Goal: Information Seeking & Learning: Check status

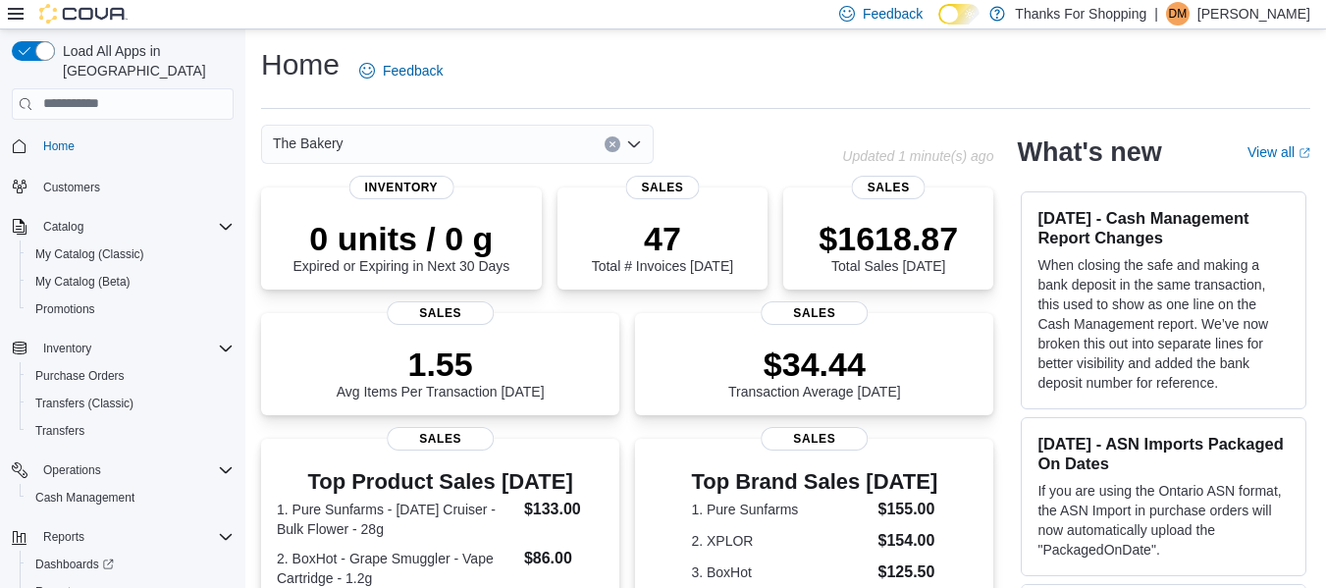
click at [641, 55] on div "Home Feedback" at bounding box center [785, 70] width 1049 height 51
click at [80, 246] on span "My Catalog (Classic)" at bounding box center [89, 254] width 109 height 16
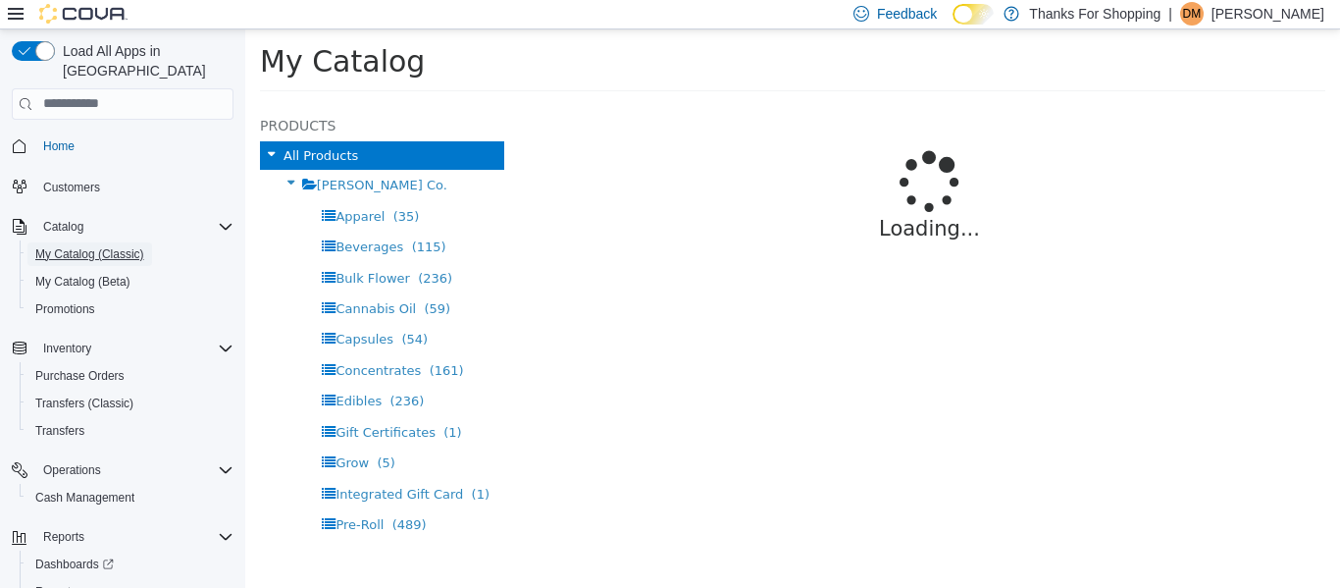
select select "**********"
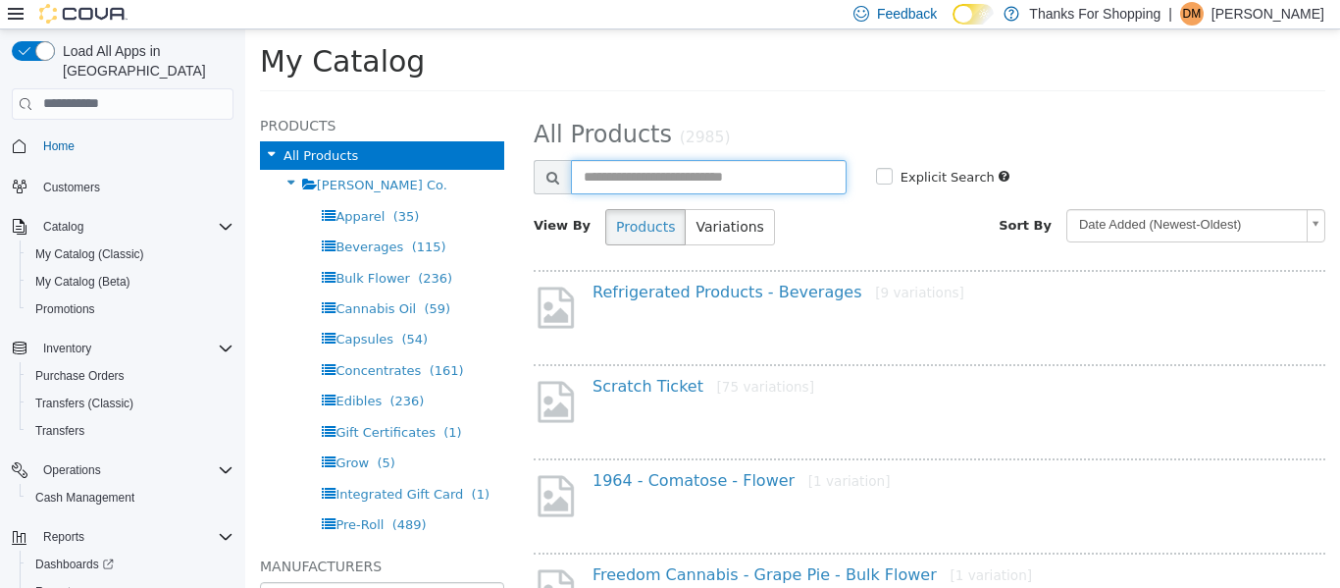
click at [719, 169] on input "text" at bounding box center [709, 176] width 276 height 34
type input "******"
select select "**********"
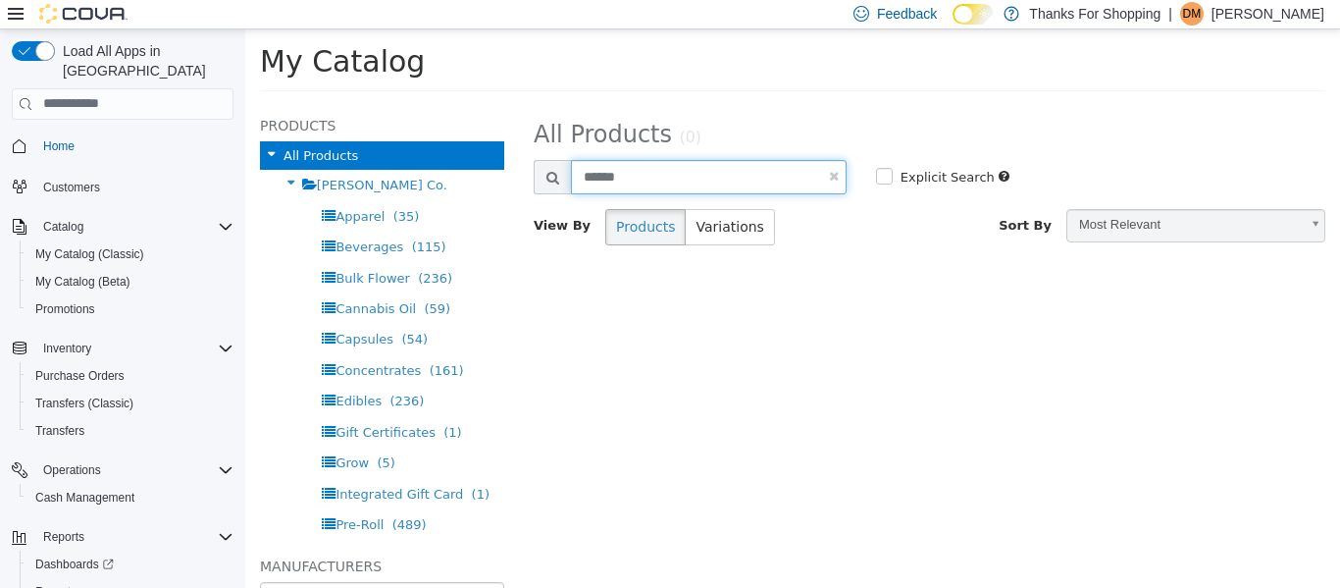
click at [710, 174] on input "******" at bounding box center [709, 176] width 276 height 34
type input "*****"
select select "**********"
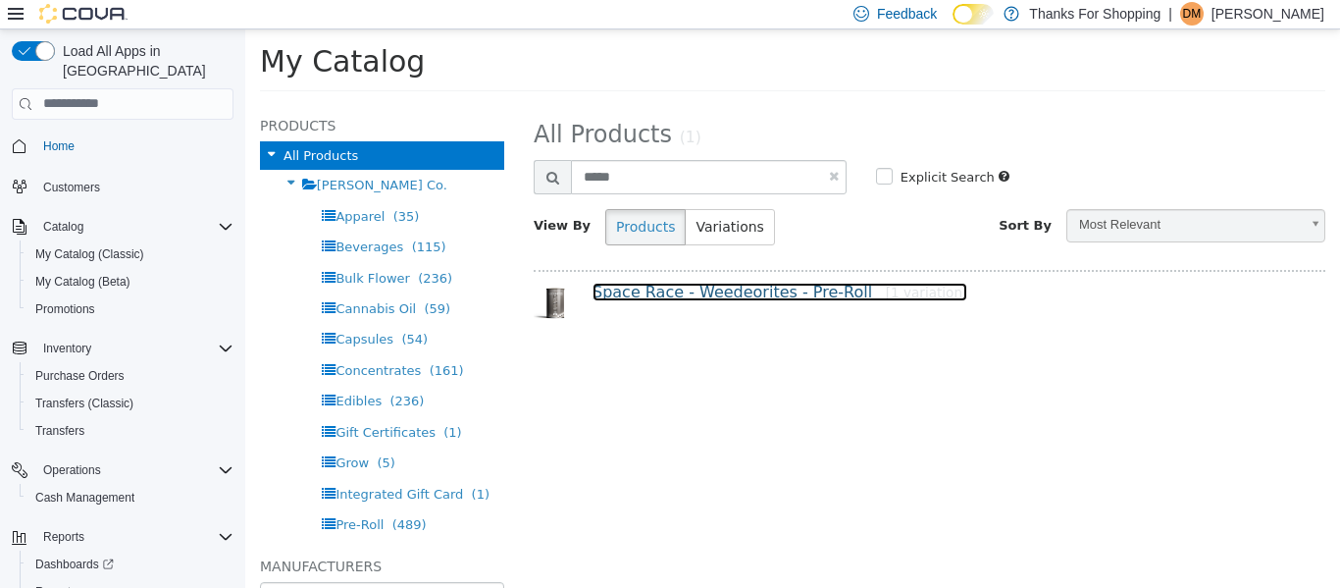
click at [666, 299] on link "Space Race - Weedeorites - Pre-Roll [1 variation]" at bounding box center [780, 291] width 375 height 19
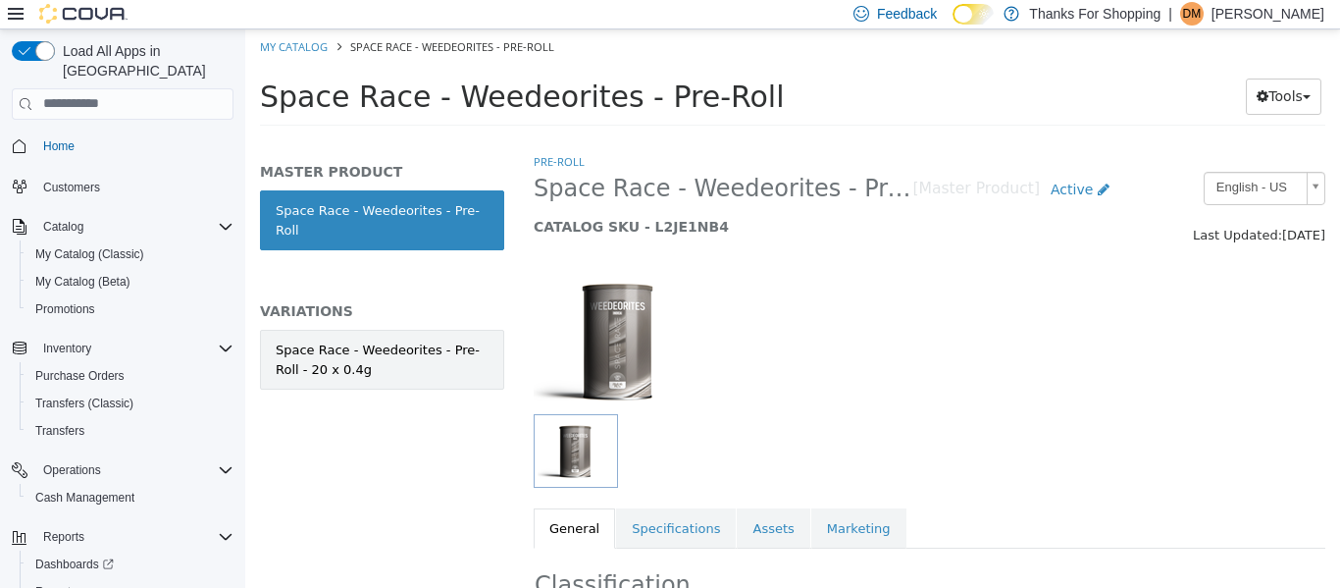
click at [490, 330] on link "Space Race - Weedeorites - Pre-Roll - 20 x 0.4g" at bounding box center [382, 359] width 244 height 60
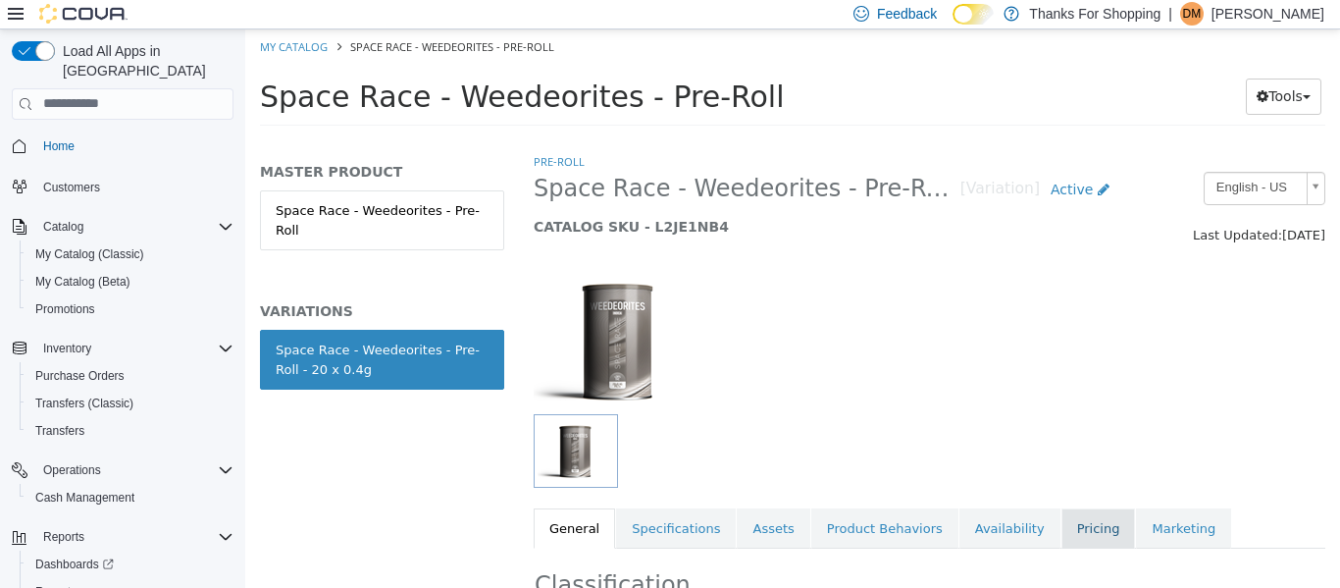
click at [1062, 547] on link "Pricing" at bounding box center [1099, 527] width 75 height 41
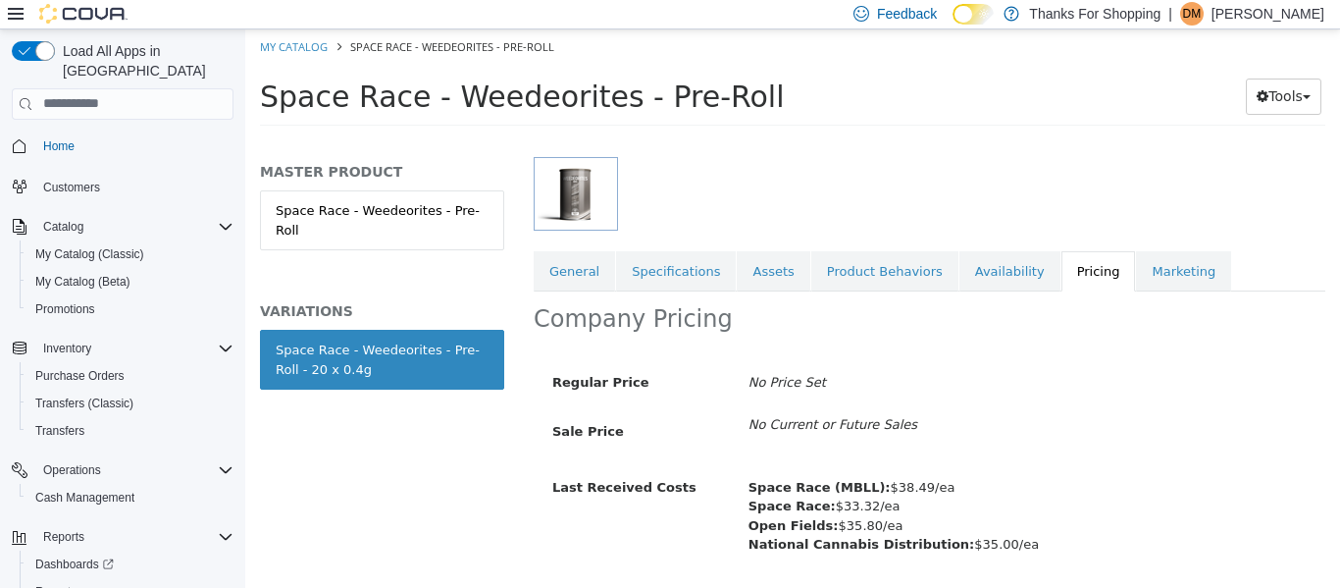
scroll to position [275, 0]
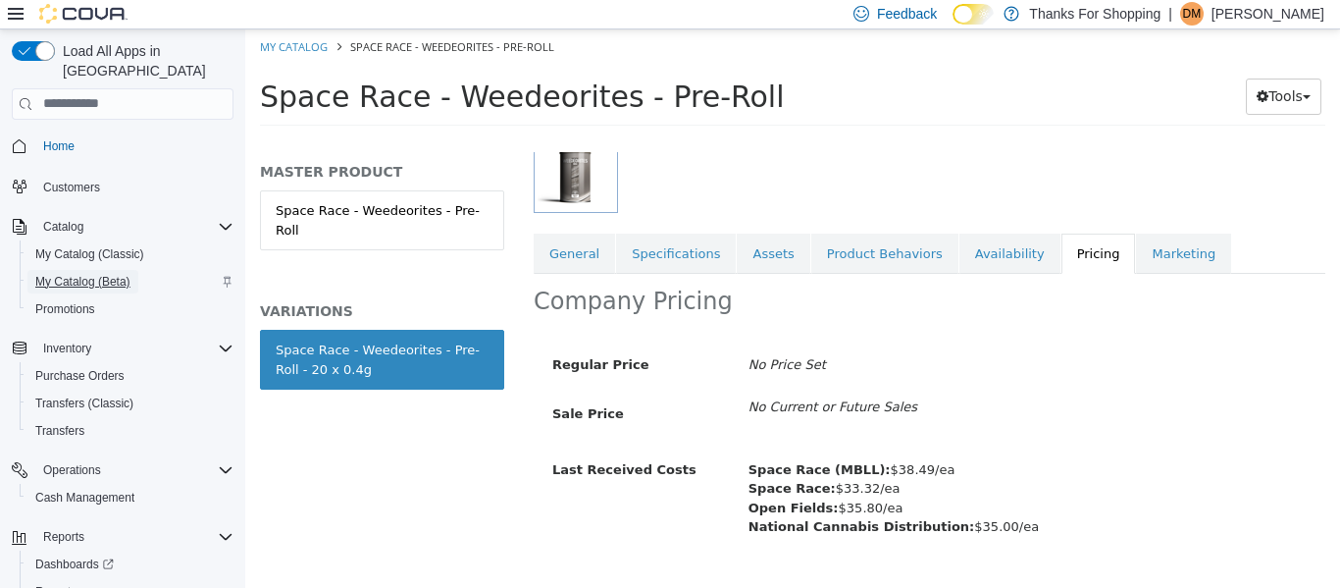
click at [125, 270] on span "My Catalog (Beta)" at bounding box center [82, 282] width 95 height 24
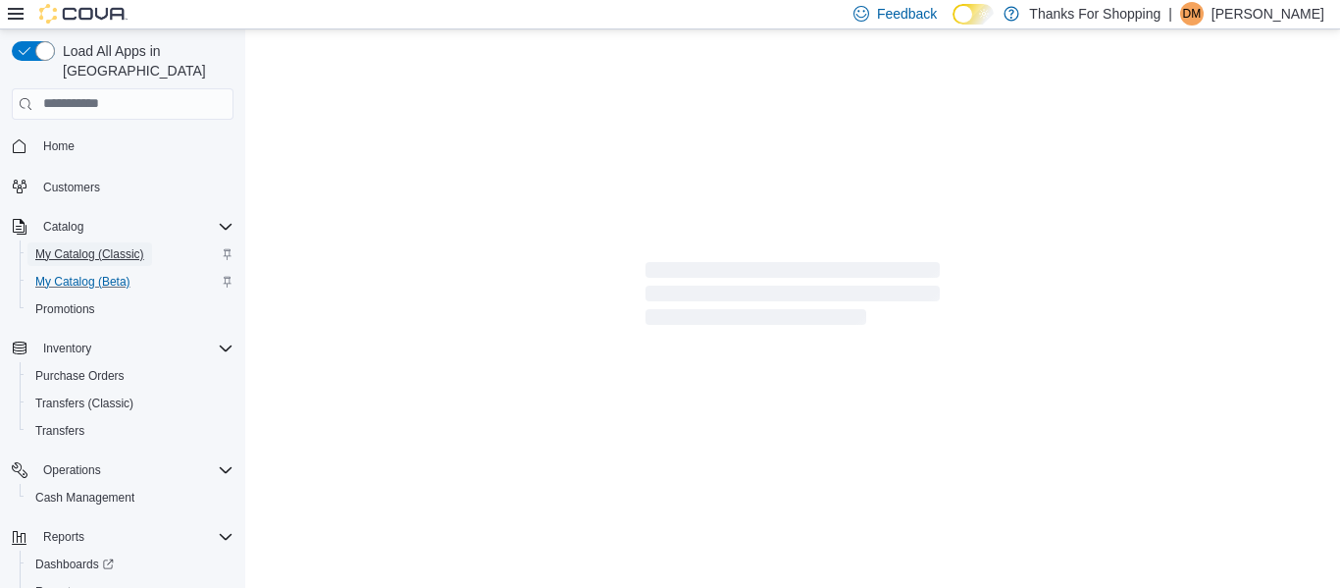
click at [111, 244] on span "My Catalog (Classic)" at bounding box center [89, 254] width 109 height 24
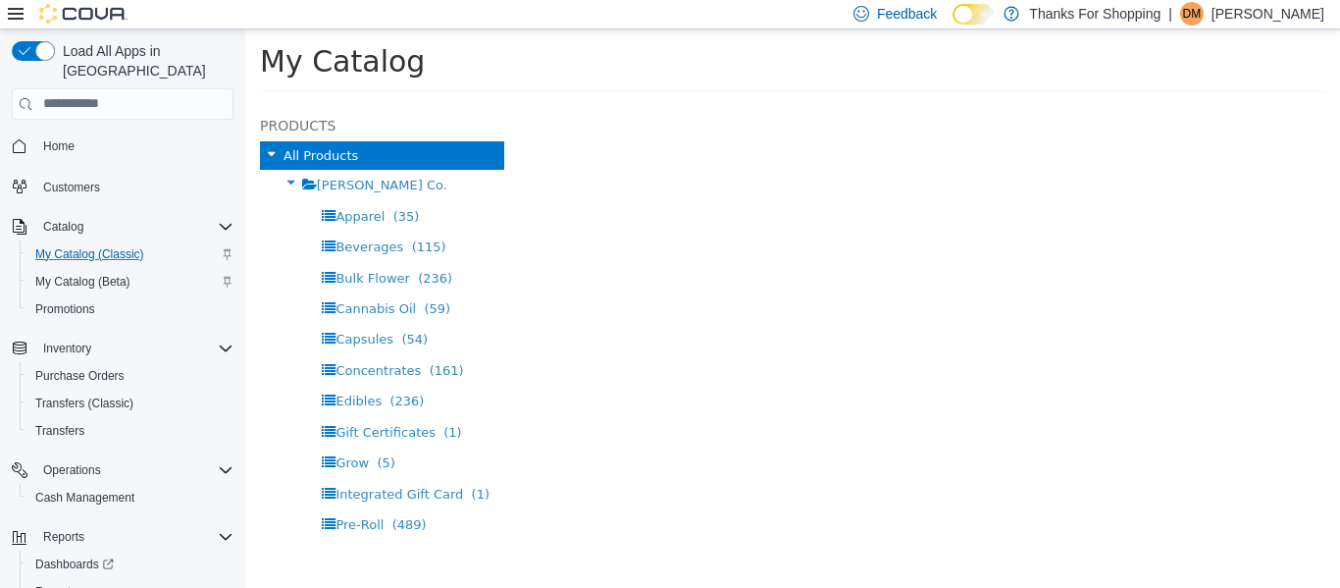
select select "**********"
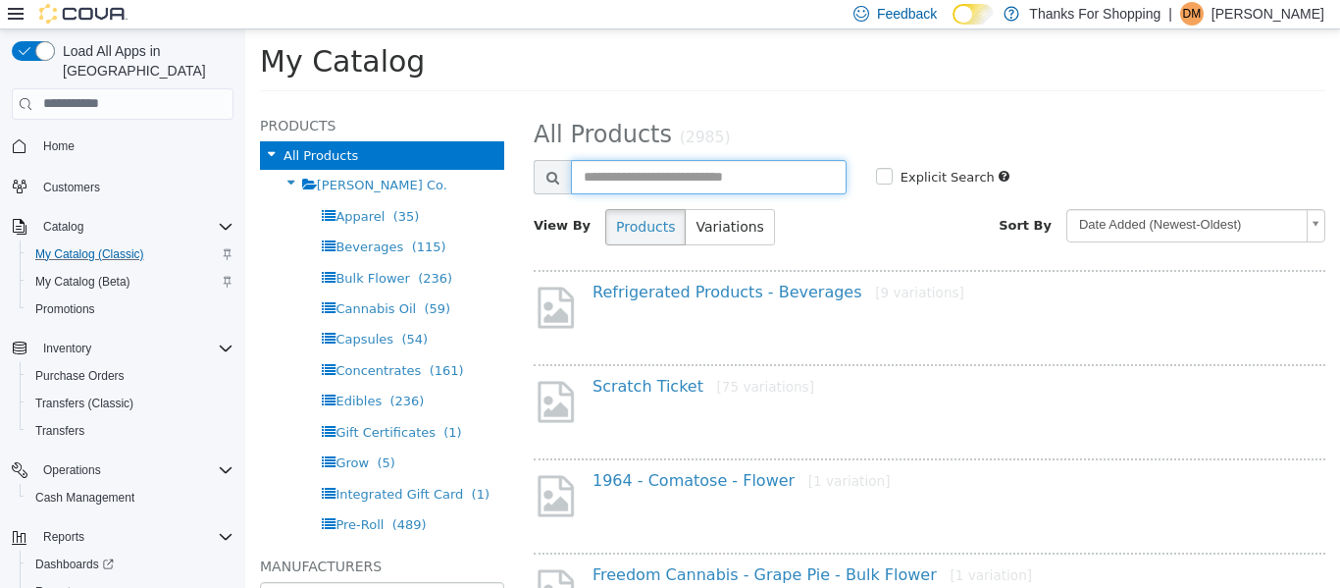
click at [704, 188] on input "text" at bounding box center [709, 176] width 276 height 34
type input "*******"
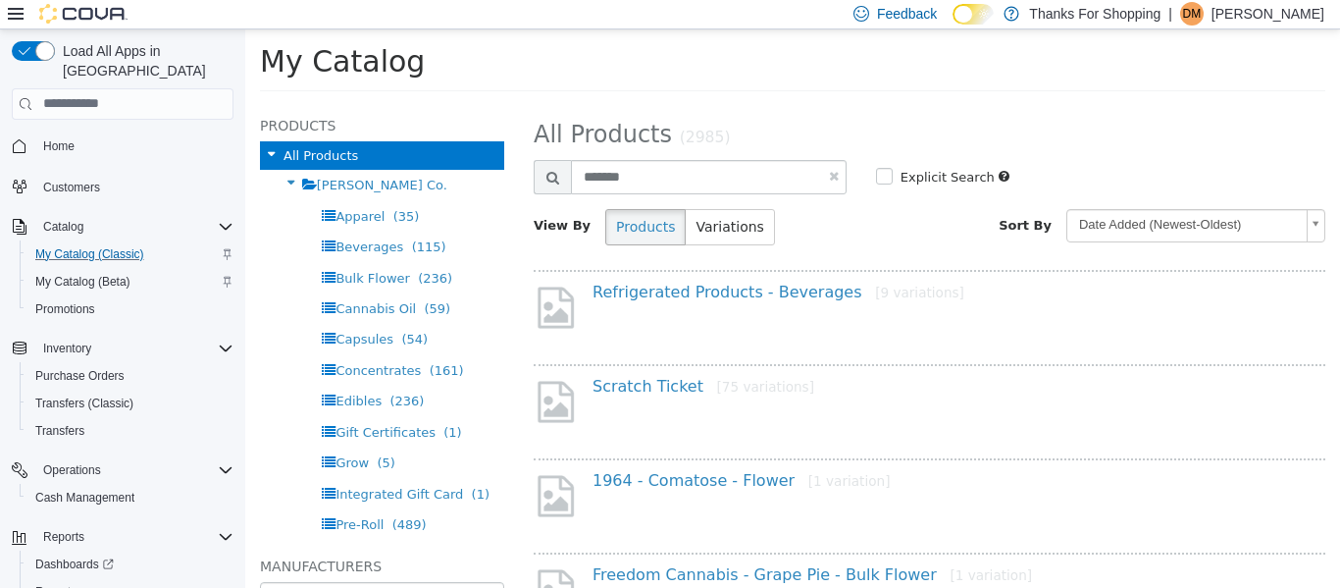
select select "**********"
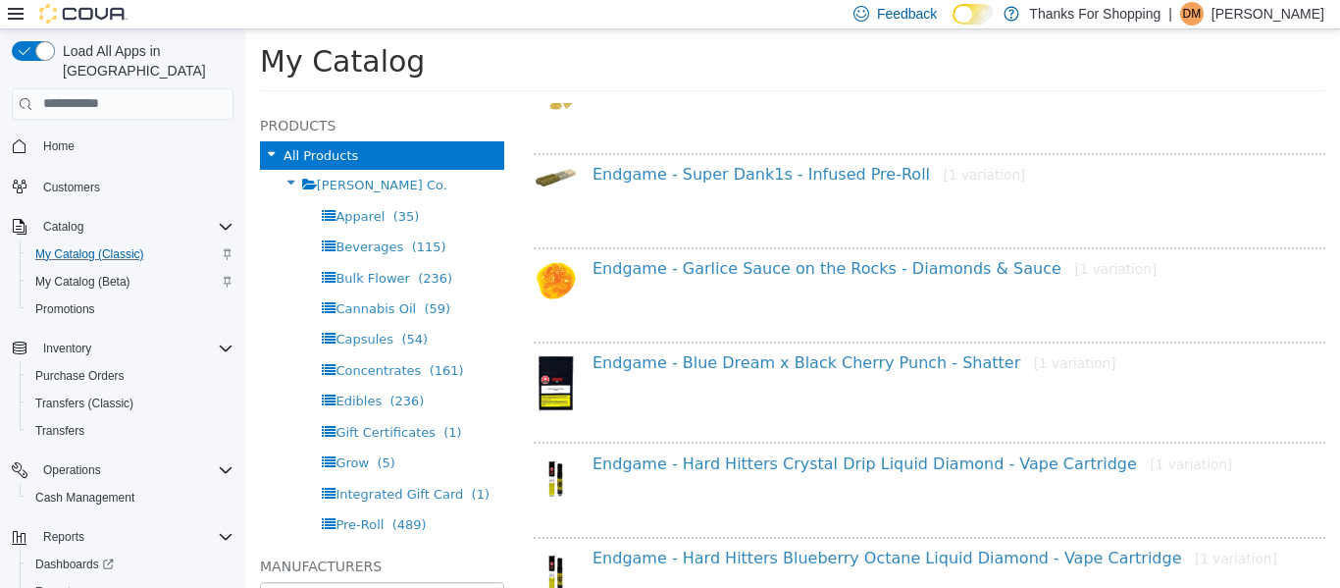
scroll to position [1500, 0]
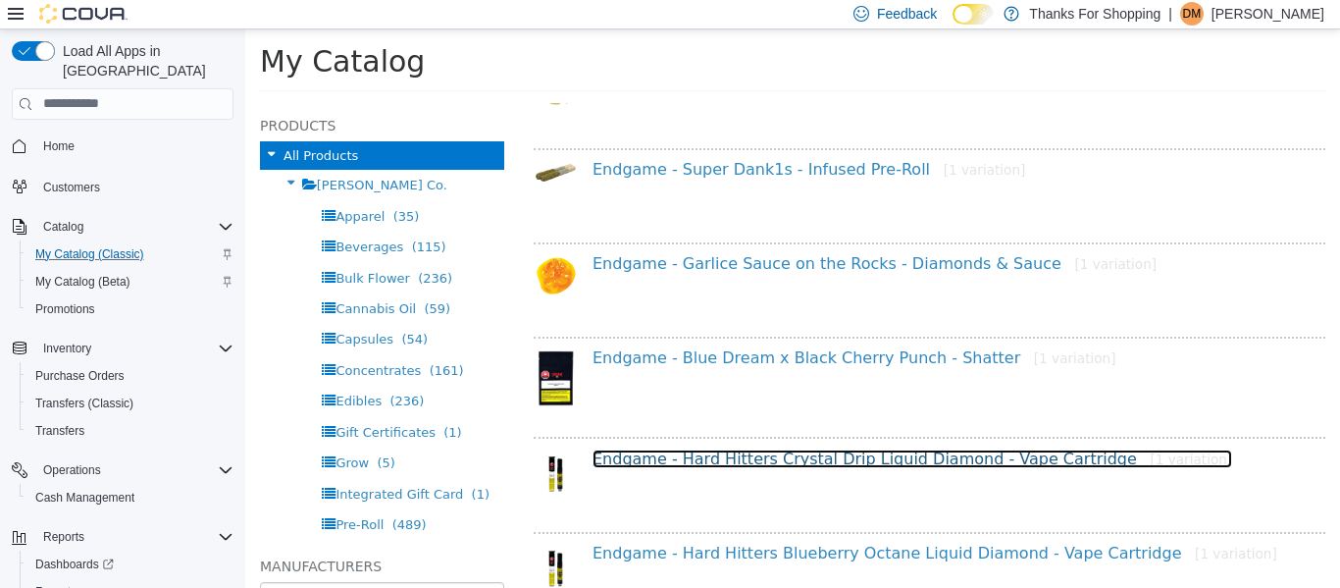
click at [743, 465] on link "Endgame - Hard Hitters Crystal Drip Liquid Diamond - Vape Cartridge [1 variatio…" at bounding box center [913, 457] width 640 height 19
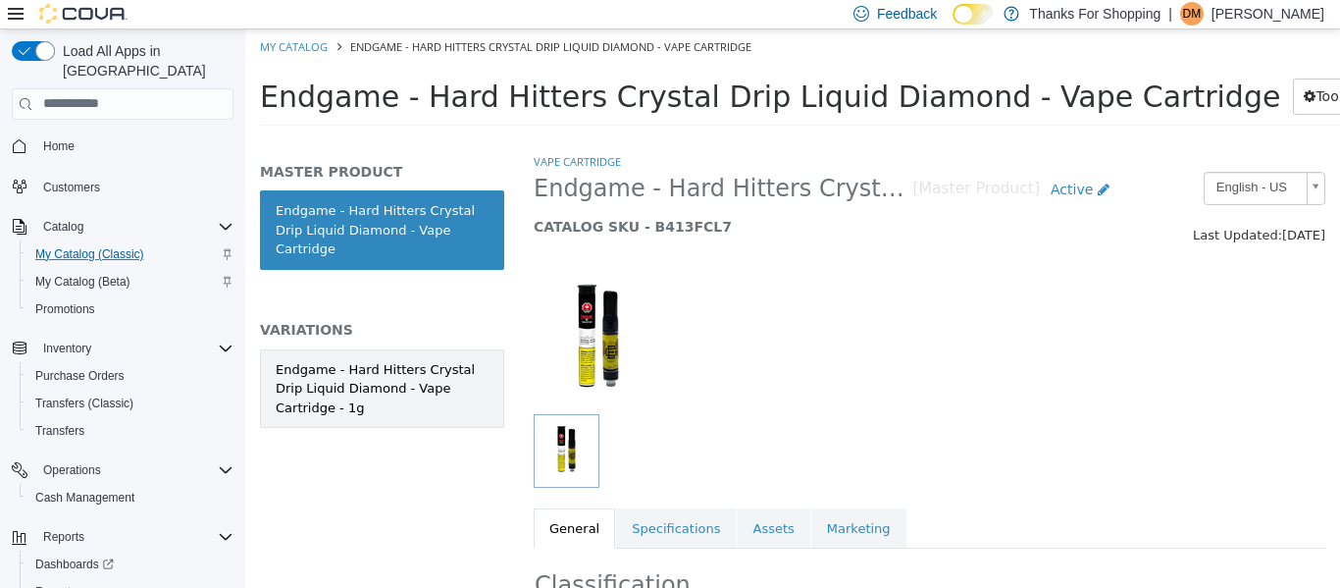
drag, startPoint x: 412, startPoint y: 404, endPoint x: 409, endPoint y: 365, distance: 39.4
click at [409, 365] on div "Endgame - Hard Hitters Crystal Drip Liquid Diamond - Vape Cartridge - 1g" at bounding box center [382, 408] width 244 height 121
click at [409, 365] on div "Endgame - Hard Hitters Crystal Drip Liquid Diamond - Vape Cartridge - 1g" at bounding box center [382, 388] width 213 height 58
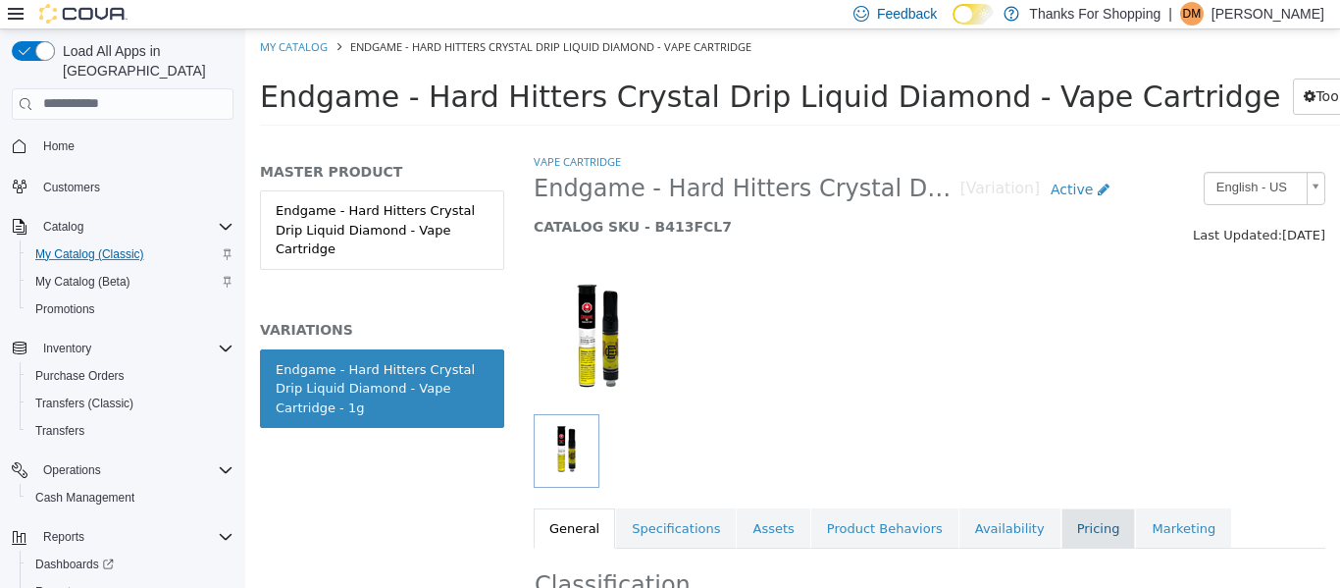
click at [1062, 535] on link "Pricing" at bounding box center [1099, 527] width 75 height 41
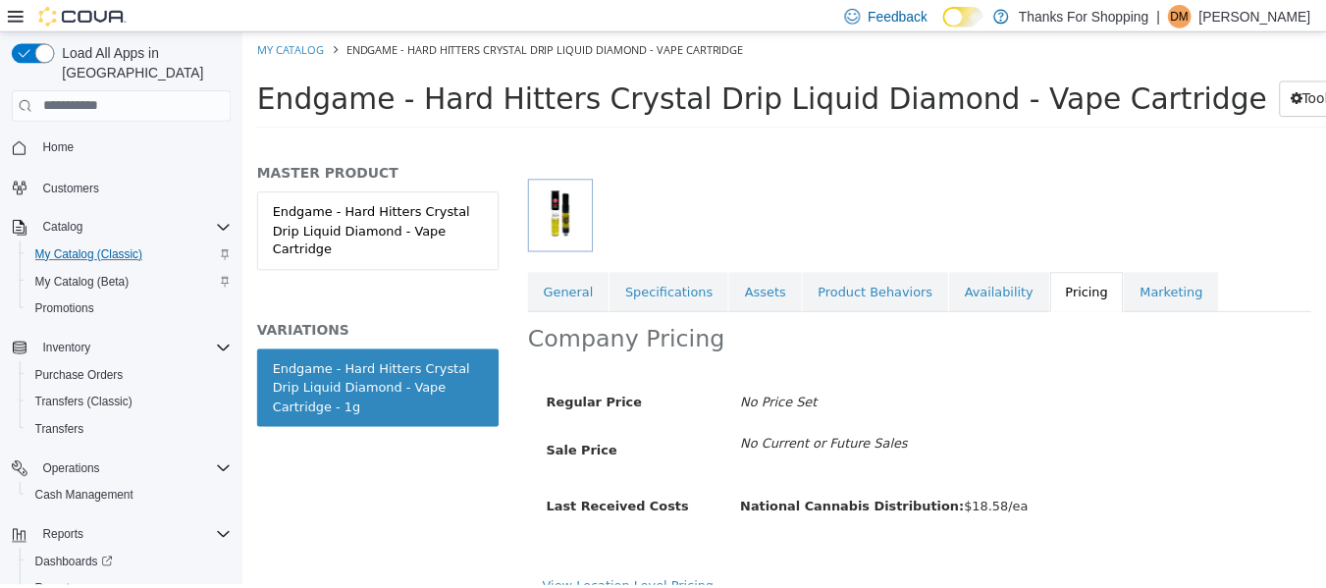
scroll to position [262, 0]
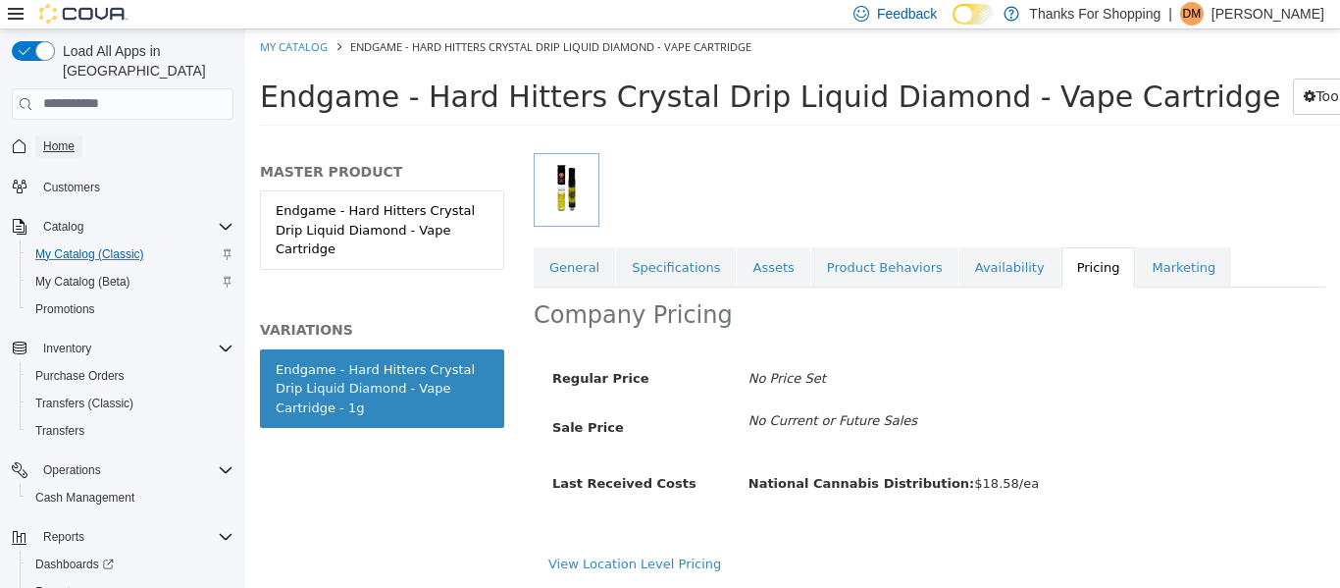
click at [62, 138] on span "Home" at bounding box center [58, 146] width 31 height 16
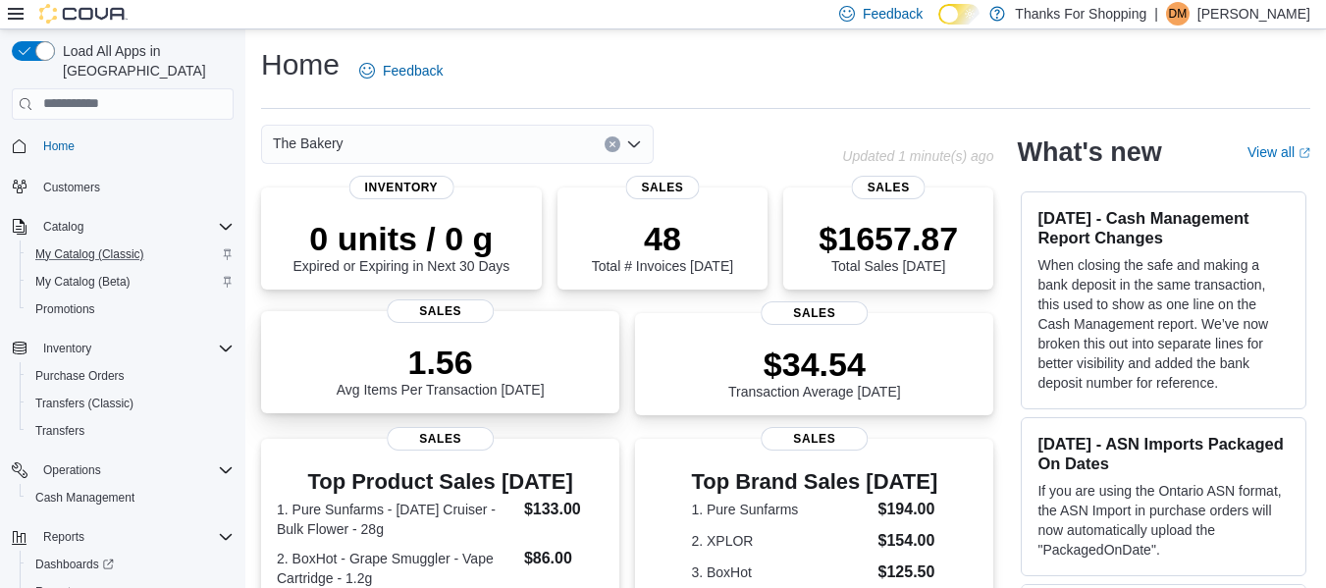
click at [415, 395] on div "1.56 Avg Items Per Transaction [DATE]" at bounding box center [441, 369] width 208 height 55
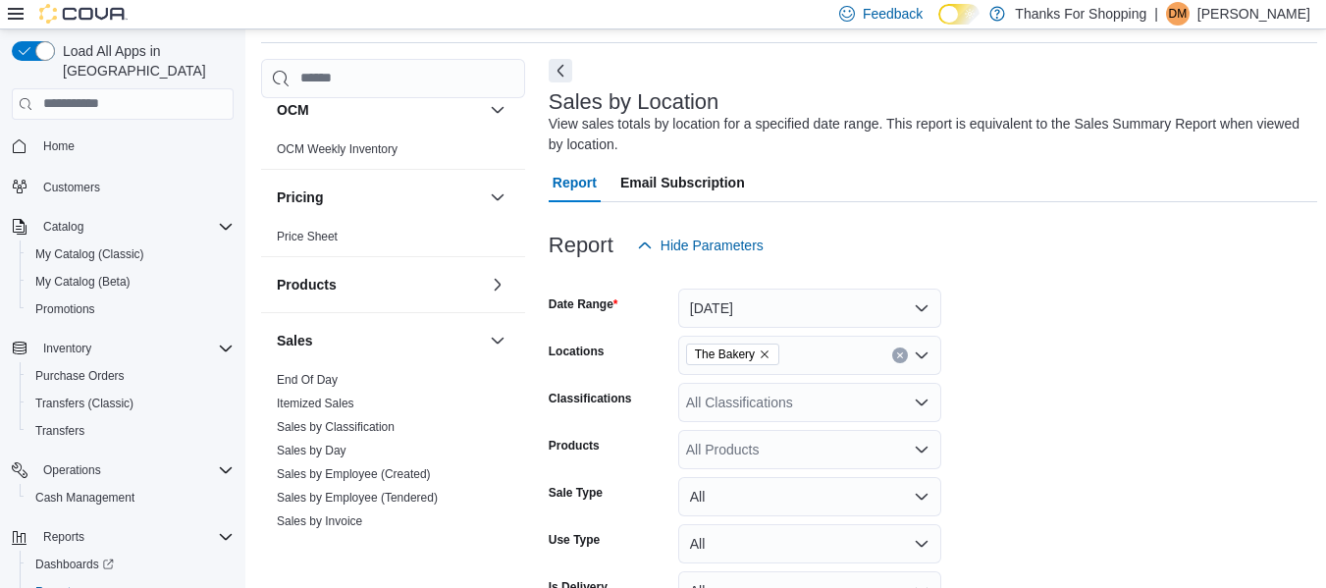
scroll to position [808, 0]
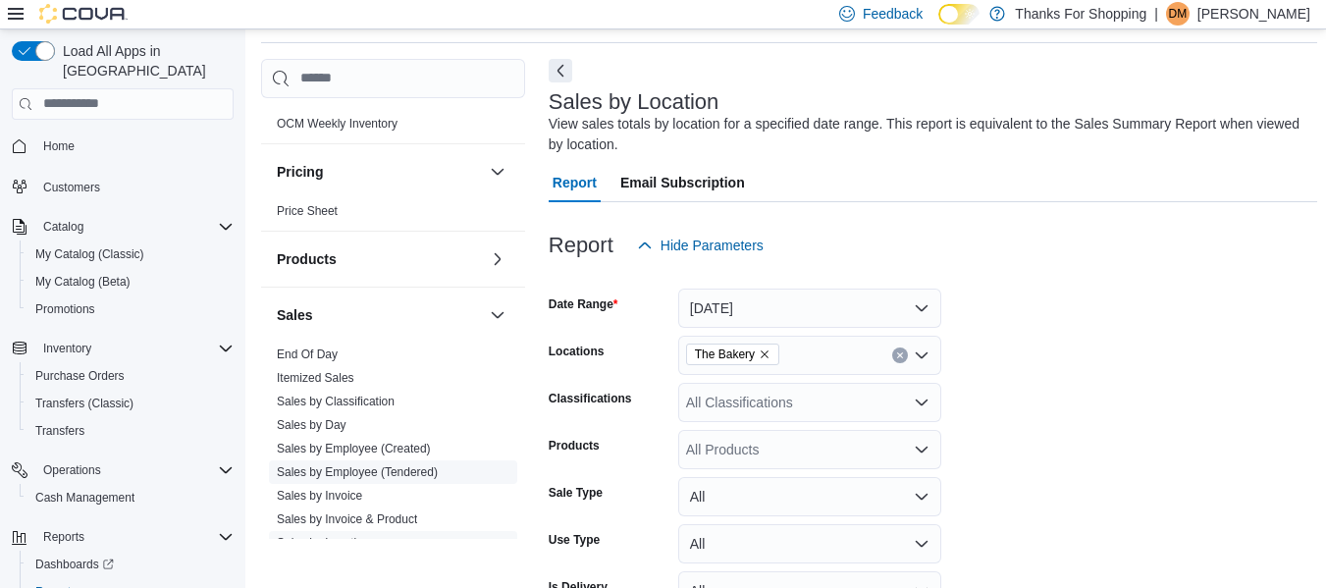
click at [418, 468] on link "Sales by Employee (Tendered)" at bounding box center [357, 472] width 161 height 14
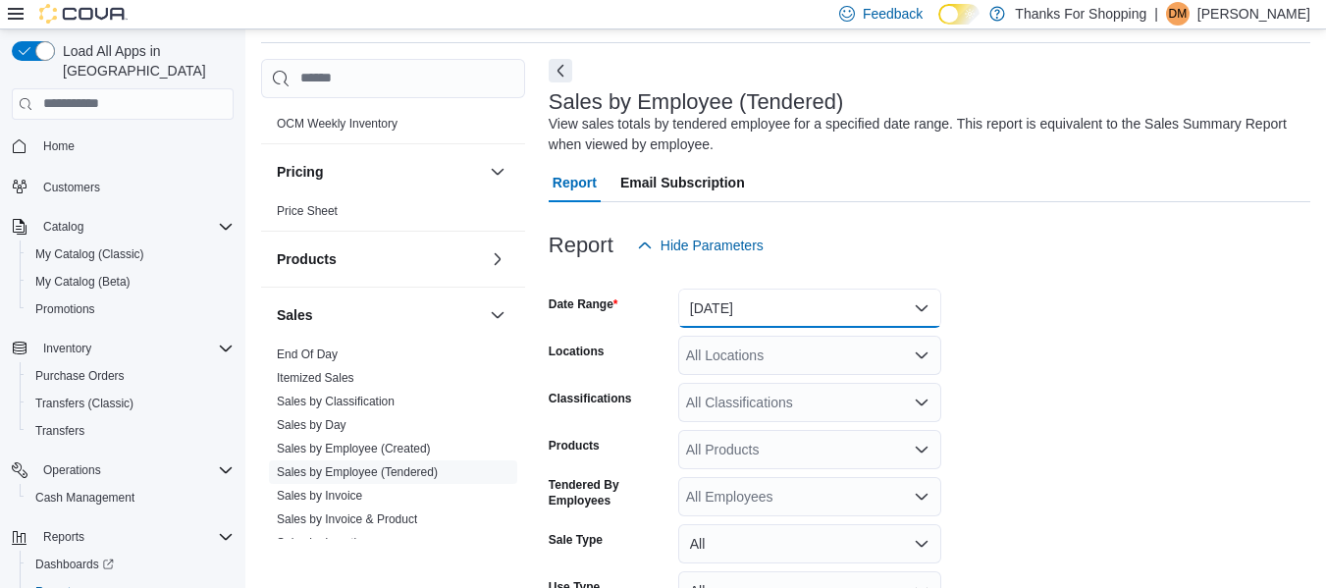
click at [838, 309] on button "Yesterday" at bounding box center [809, 308] width 263 height 39
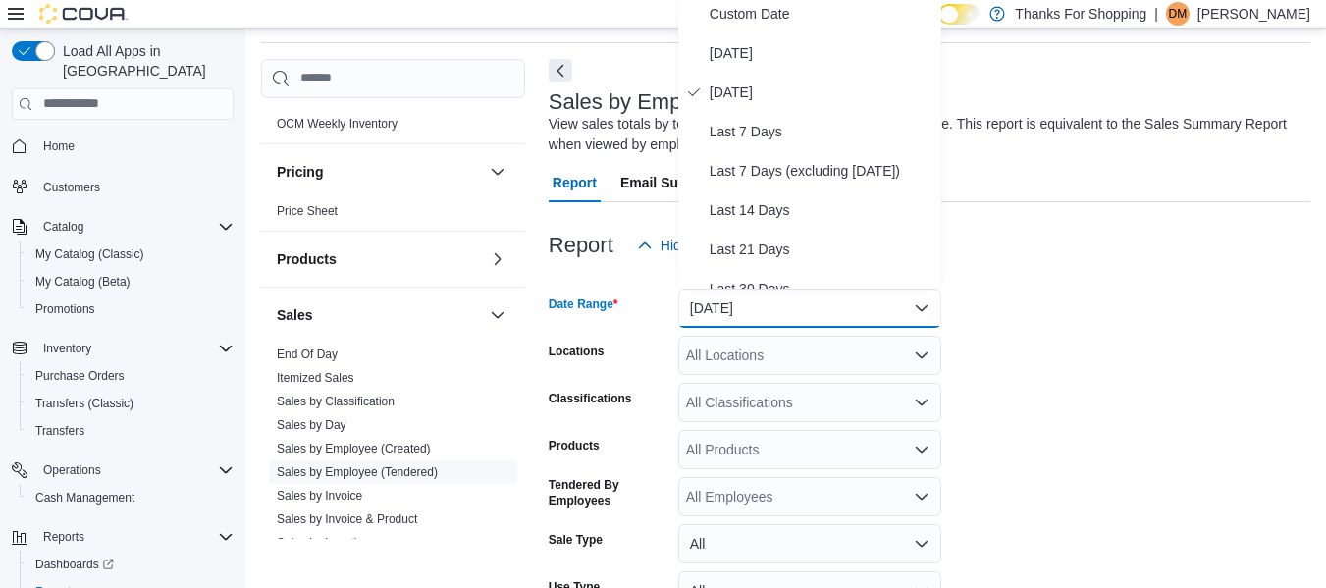
scroll to position [60, 0]
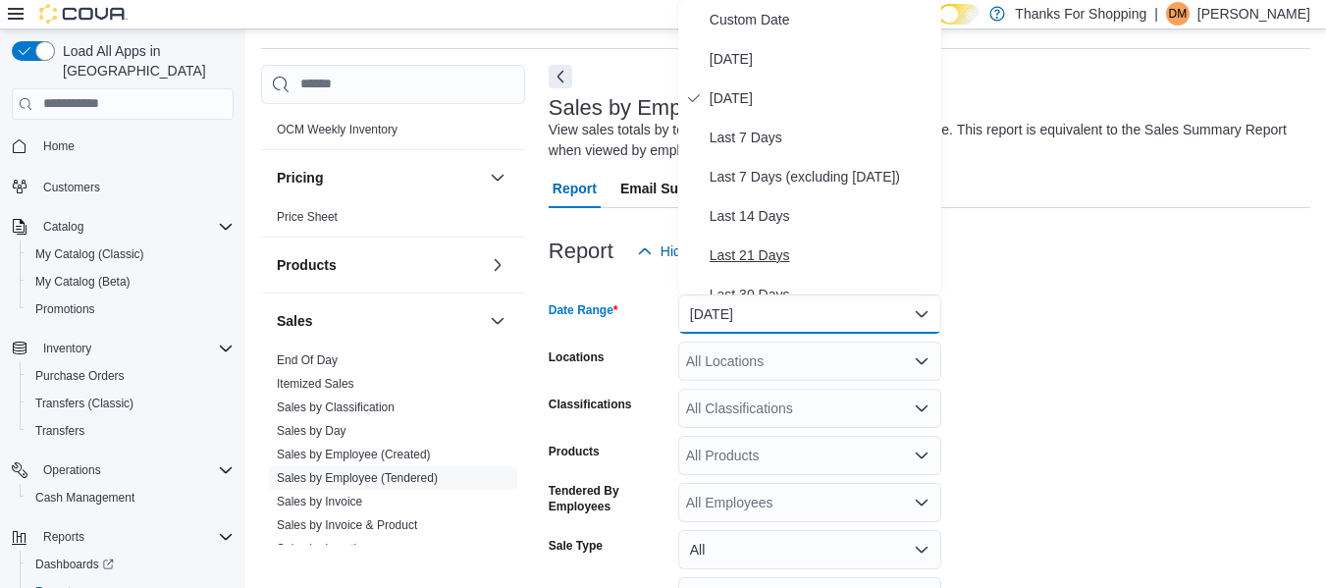
drag, startPoint x: 838, startPoint y: 309, endPoint x: 807, endPoint y: 261, distance: 57.4
click at [807, 261] on body "Feedback Dark Mode Thanks For Shopping | DM Daulton MacDonald Load All Apps in …" at bounding box center [663, 348] width 1326 height 817
click at [1059, 190] on div "Report Email Subscription" at bounding box center [930, 188] width 762 height 39
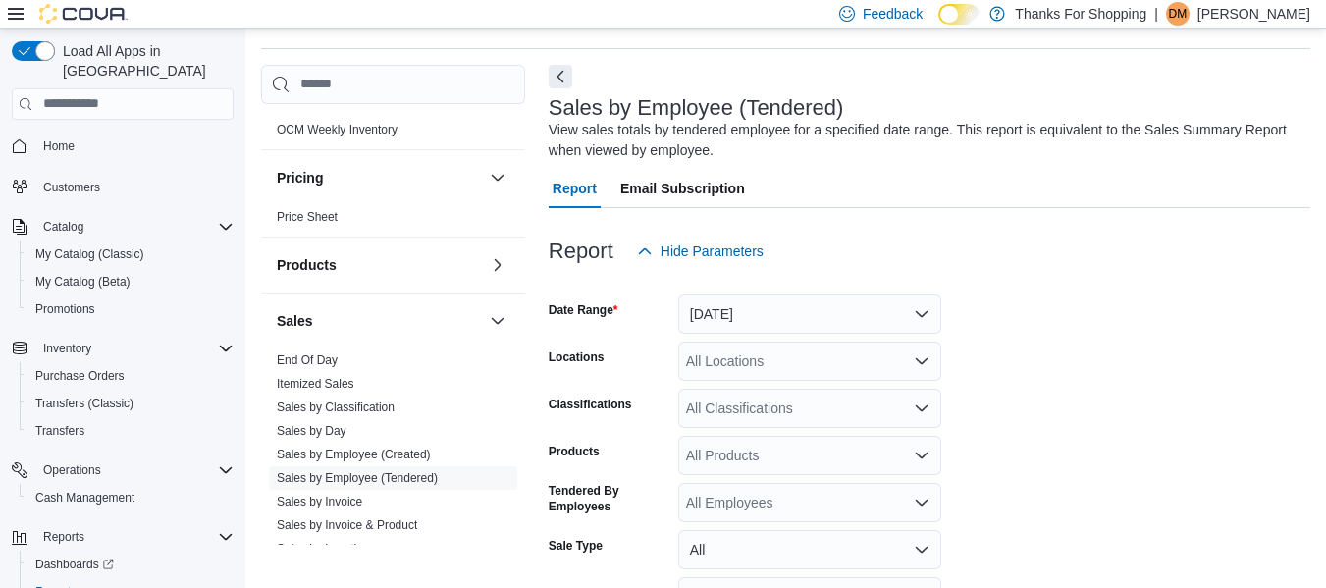
click at [856, 357] on div "All Locations" at bounding box center [809, 361] width 263 height 39
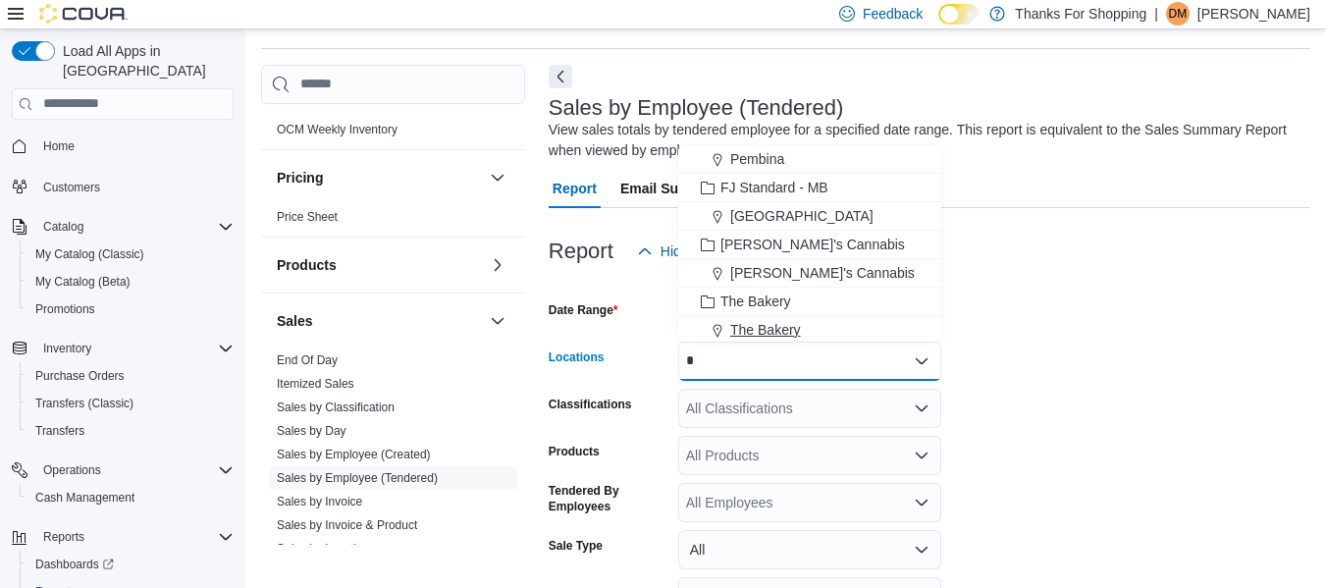
type input "*"
click at [784, 324] on span "The Bakery" at bounding box center [765, 330] width 71 height 20
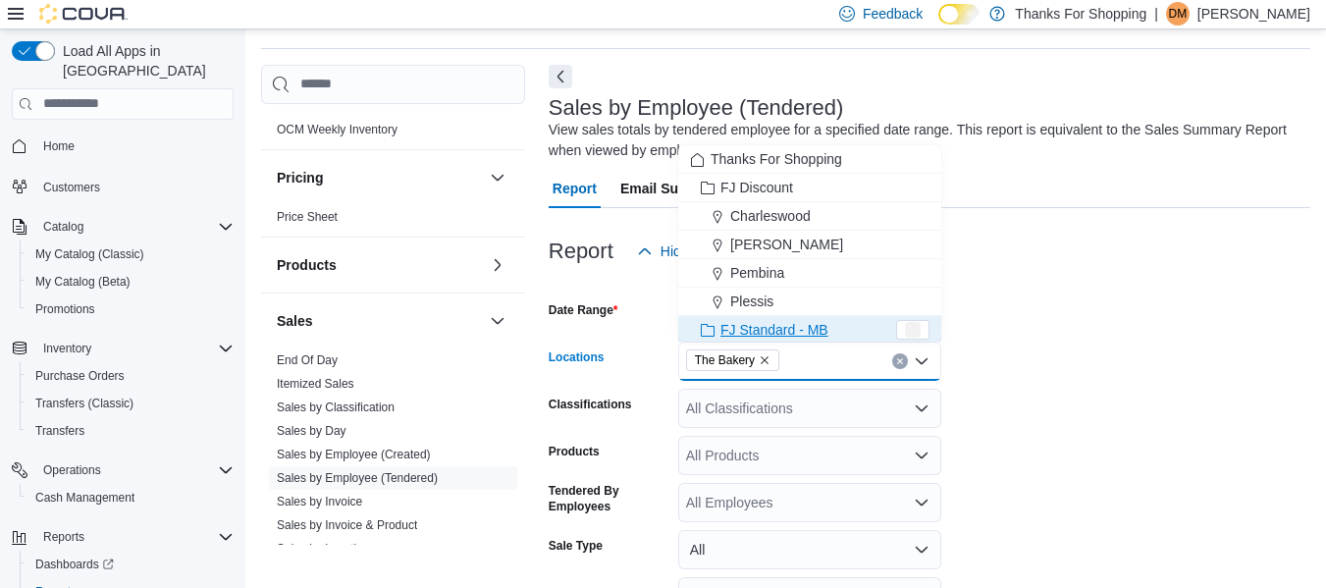
scroll to position [3, 0]
click at [1095, 370] on form "Date Range Yesterday Locations The Bakery Combo box. Selected. The Bakery. Pres…" at bounding box center [930, 494] width 762 height 447
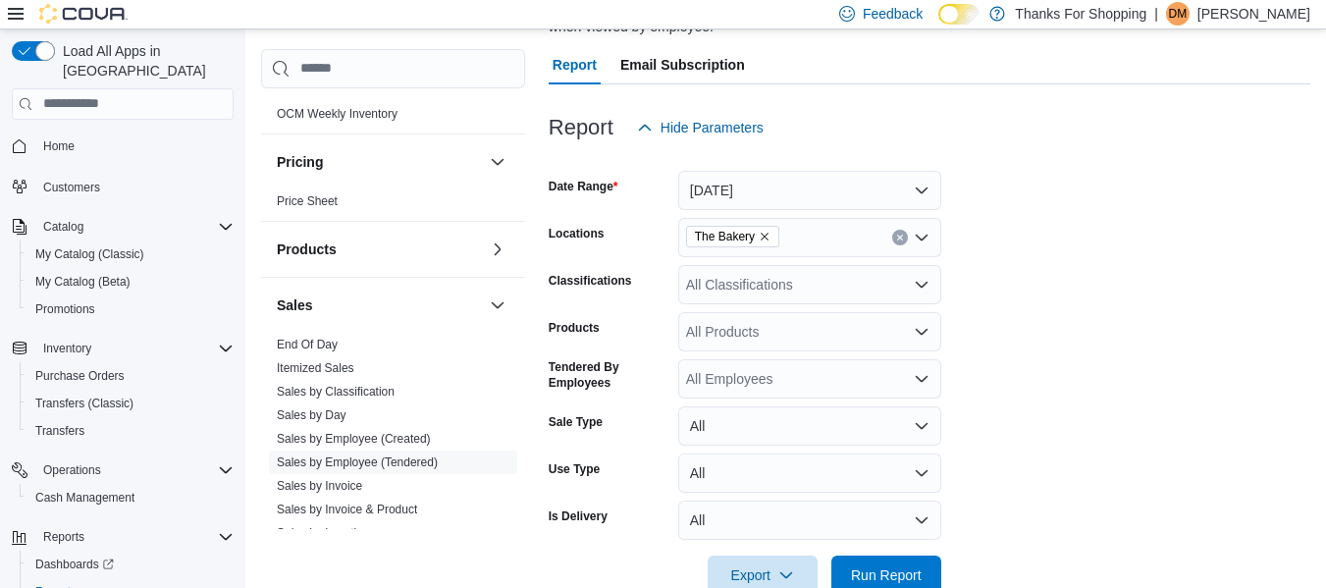
scroll to position [230, 0]
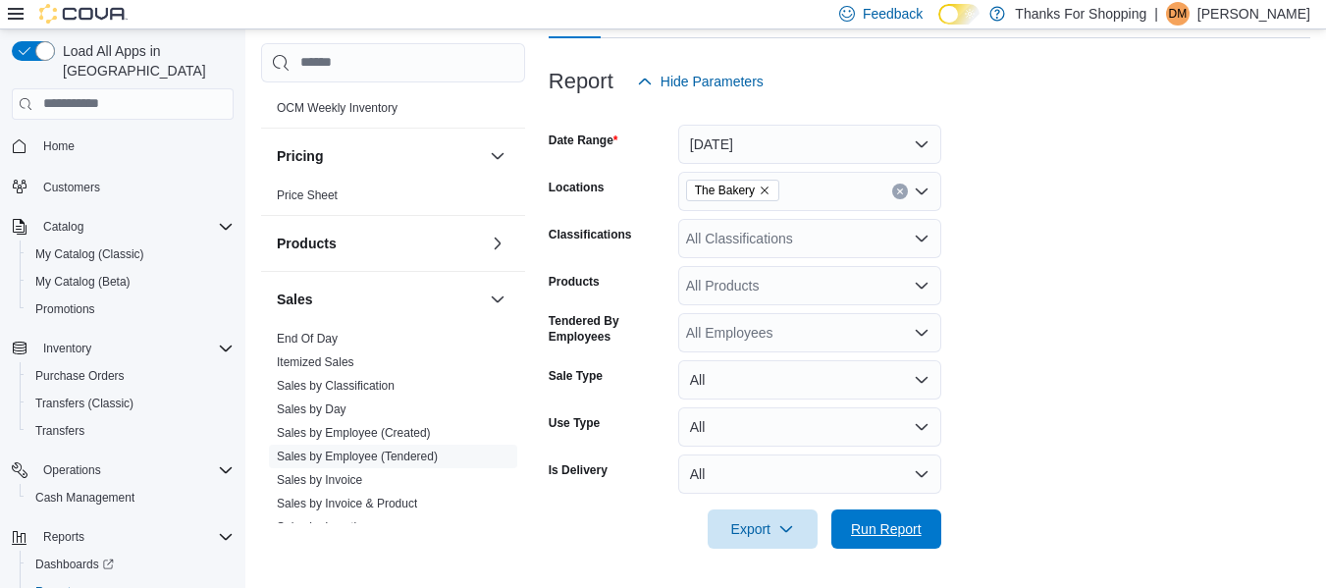
click at [878, 540] on span "Run Report" at bounding box center [886, 528] width 86 height 39
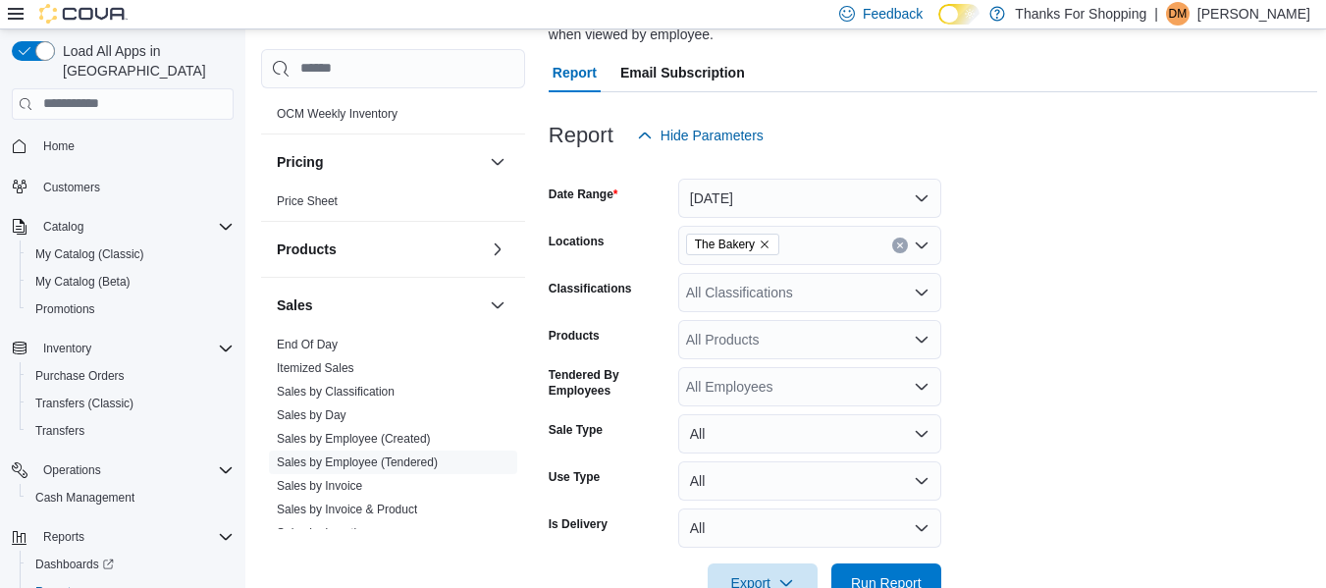
scroll to position [174, 0]
click at [788, 208] on button "Yesterday" at bounding box center [809, 200] width 263 height 39
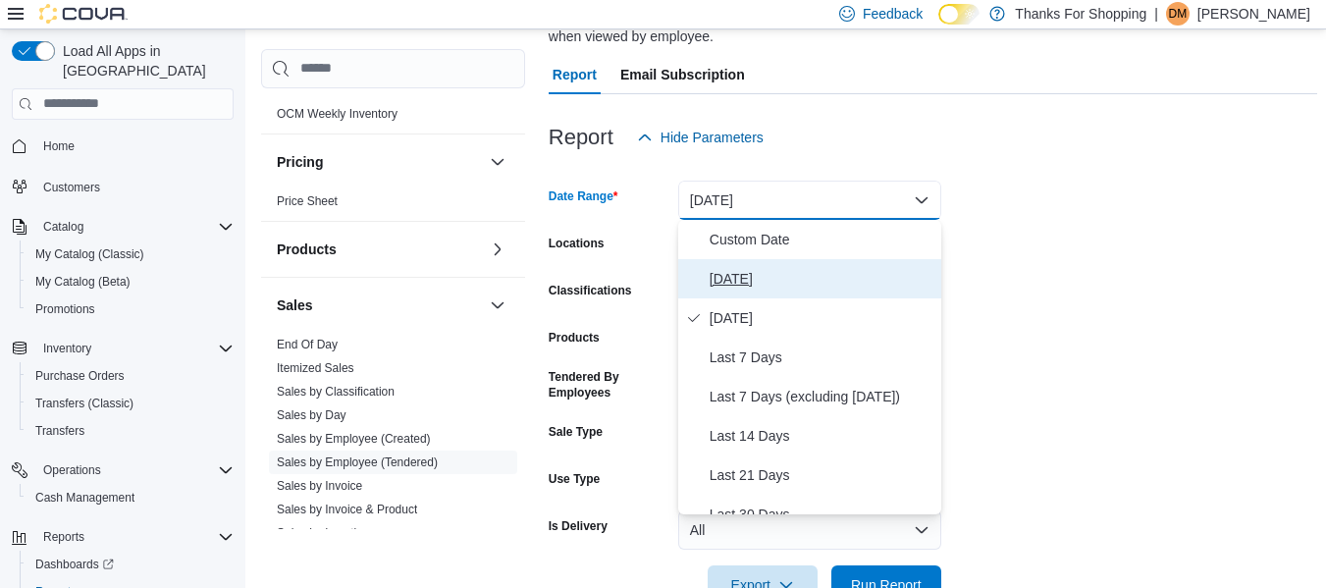
click at [735, 279] on span "Today" at bounding box center [821, 279] width 224 height 24
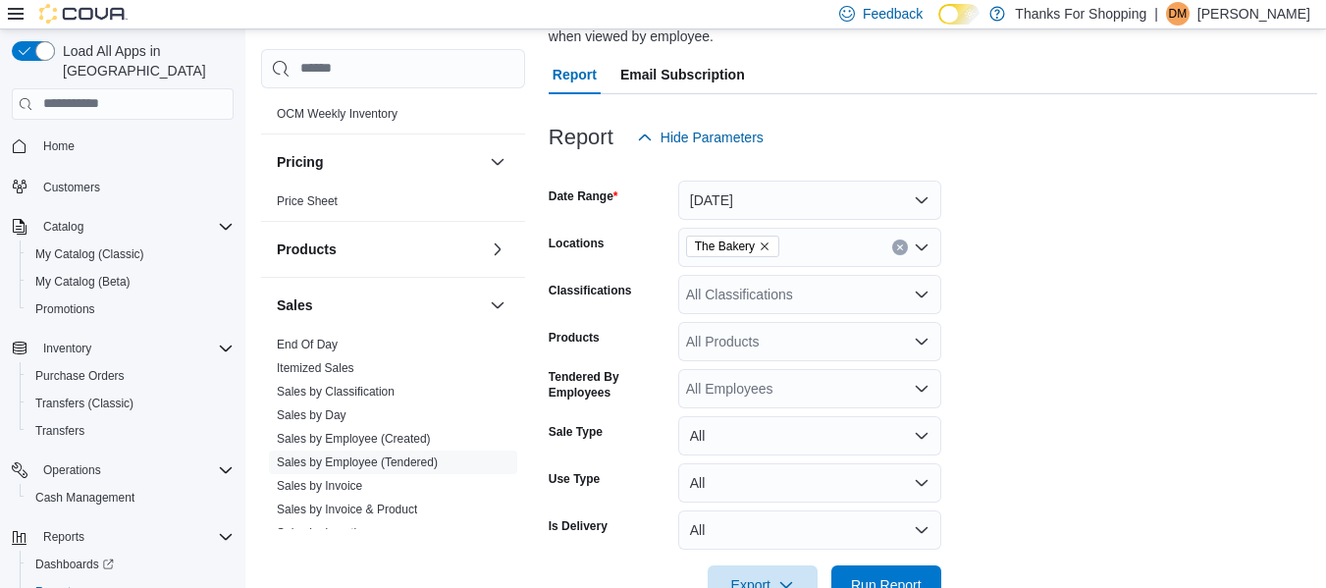
click at [960, 283] on form "Date Range Today Locations The Bakery Classifications All Classifications Produ…" at bounding box center [933, 380] width 768 height 447
click at [874, 568] on span "Run Report" at bounding box center [886, 583] width 86 height 39
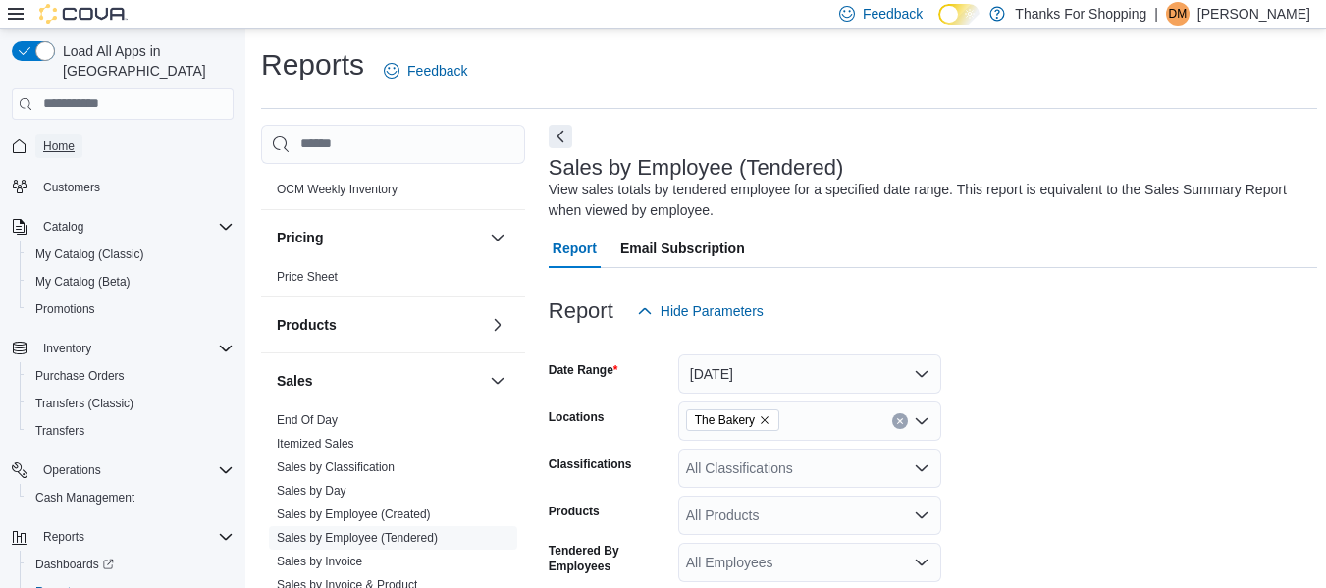
click at [60, 138] on span "Home" at bounding box center [58, 146] width 31 height 16
